Goal: Information Seeking & Learning: Learn about a topic

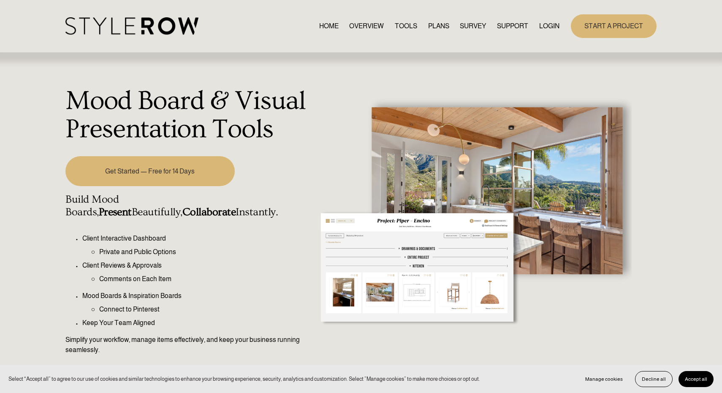
click at [438, 25] on link "PLANS" at bounding box center [438, 25] width 21 height 11
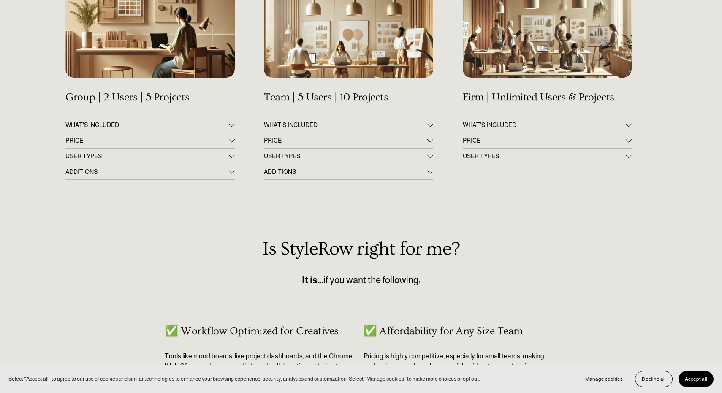
scroll to position [175, 0]
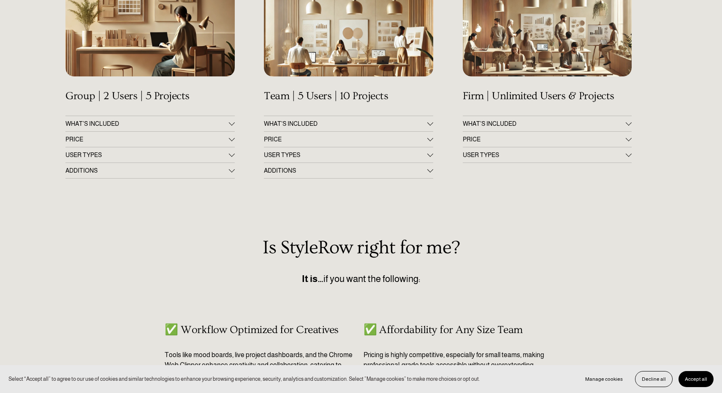
click at [227, 139] on span "PRICE" at bounding box center [146, 139] width 163 height 7
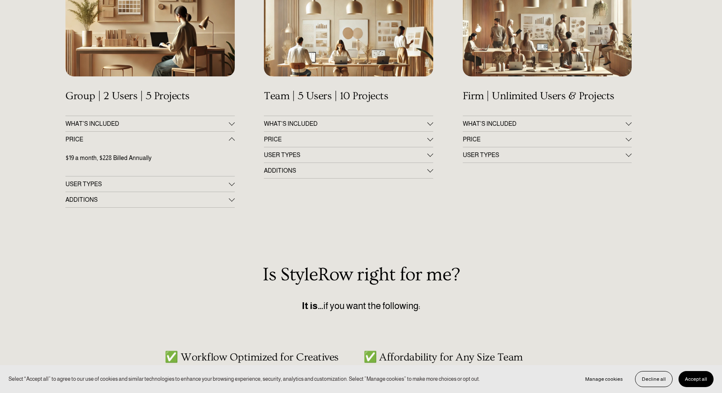
click at [227, 139] on span "PRICE" at bounding box center [146, 139] width 163 height 7
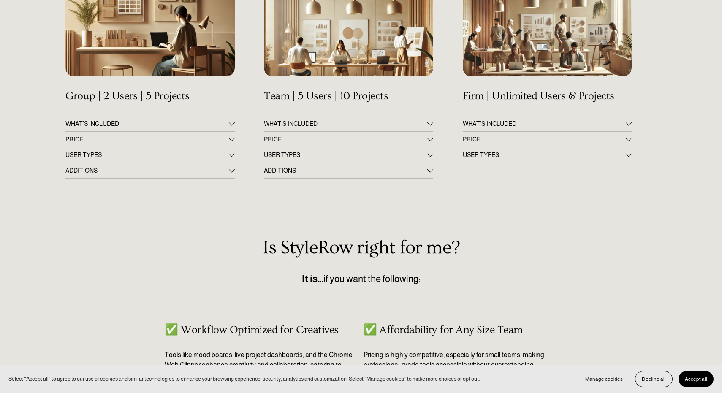
click at [174, 136] on button "PRICE" at bounding box center [149, 139] width 169 height 15
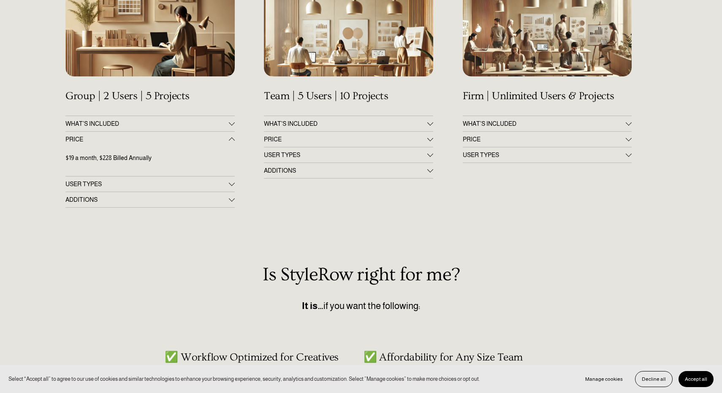
click at [174, 124] on span "WHAT'S INCLUDED" at bounding box center [146, 123] width 163 height 7
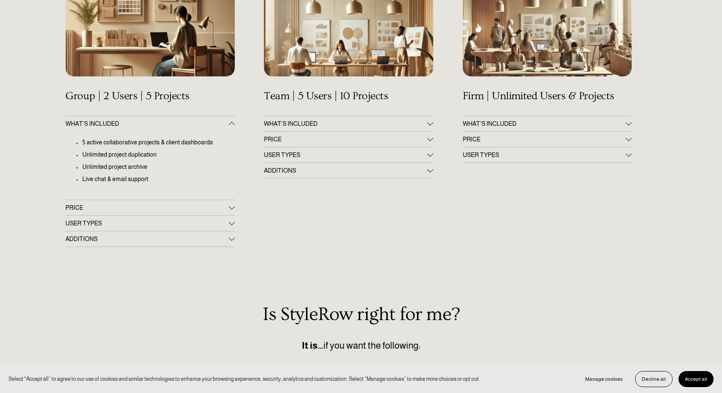
click at [172, 61] on div at bounding box center [149, 27] width 169 height 100
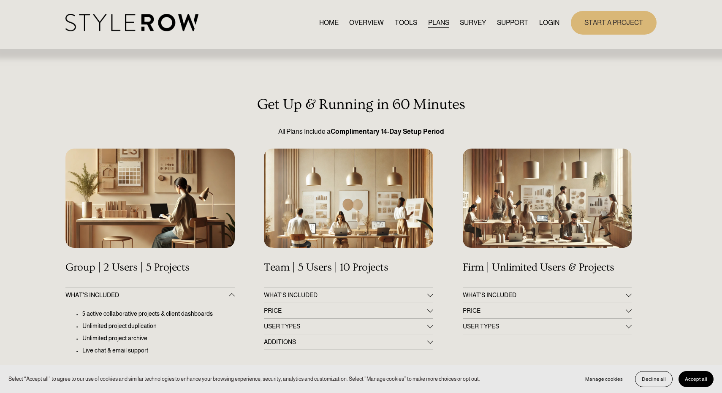
scroll to position [-1, 0]
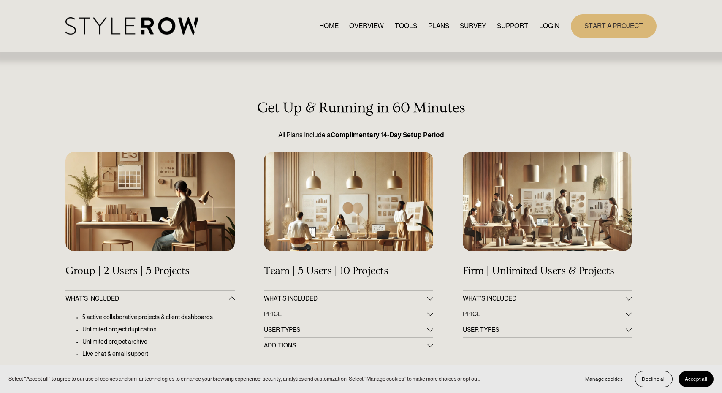
click at [356, 34] on div "HOME OVERVIEW TOOLS PLANS SURVEY SUPPORT QUESTIONS" at bounding box center [312, 25] width 494 height 17
click at [362, 30] on link "OVERVIEW" at bounding box center [366, 25] width 35 height 11
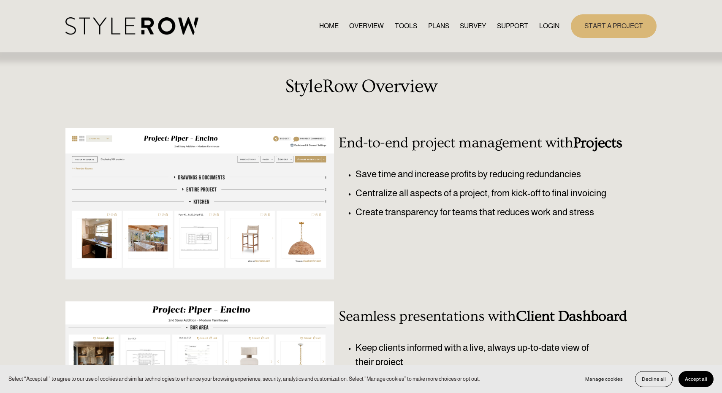
click at [421, 144] on h3 "End-to-end project management with Projects" at bounding box center [485, 143] width 293 height 17
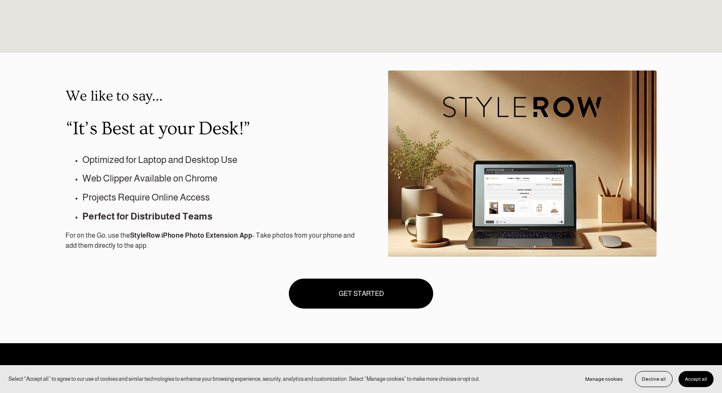
scroll to position [641, 0]
